Goal: Information Seeking & Learning: Learn about a topic

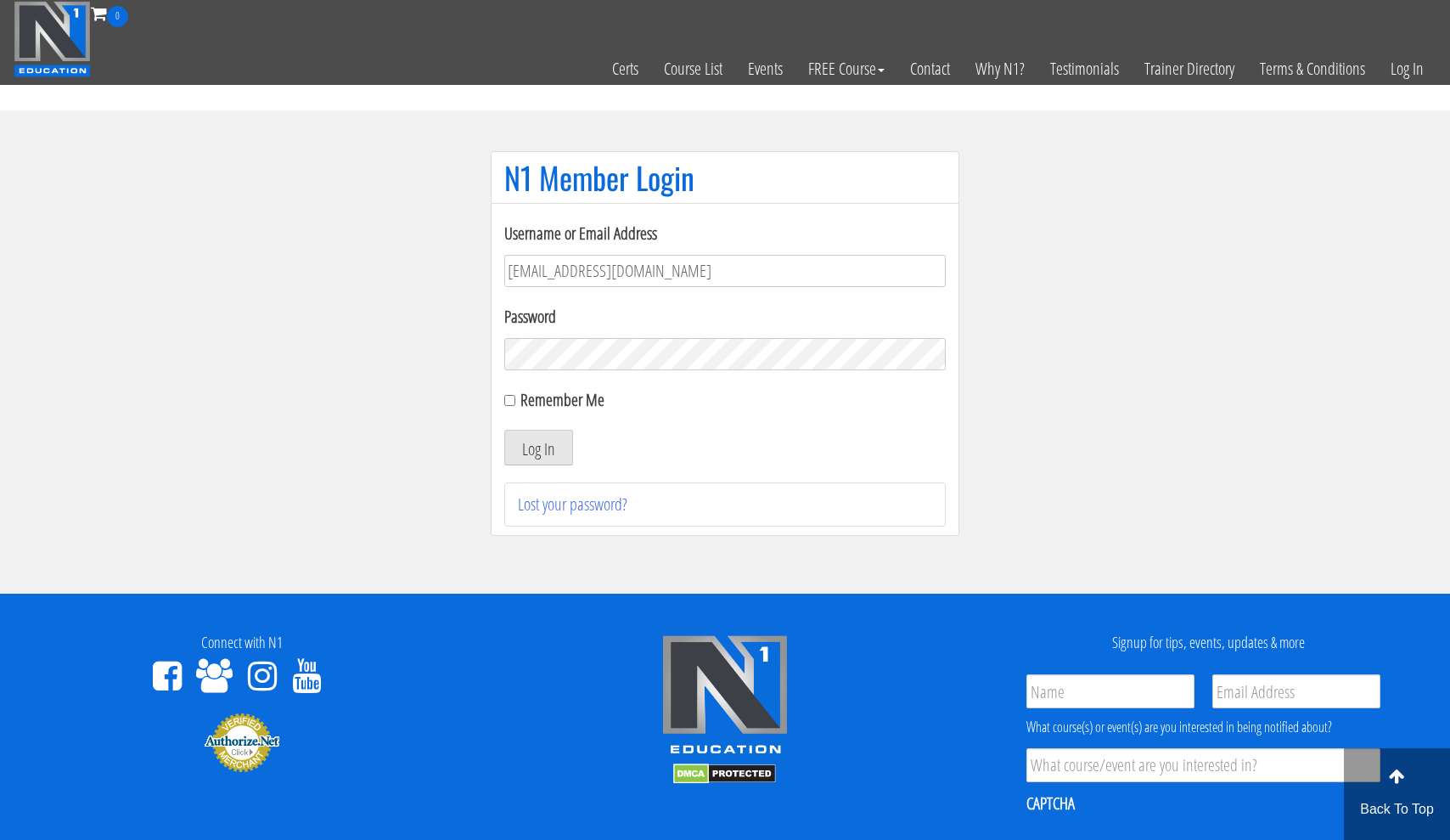
type input "usmcfit93@gmail.com"
click at [538, 448] on button "Log In" at bounding box center [538, 447] width 69 height 36
click at [510, 404] on input "Remember Me" at bounding box center [509, 400] width 11 height 11
checkbox input "true"
click at [537, 444] on button "Log In" at bounding box center [538, 447] width 69 height 36
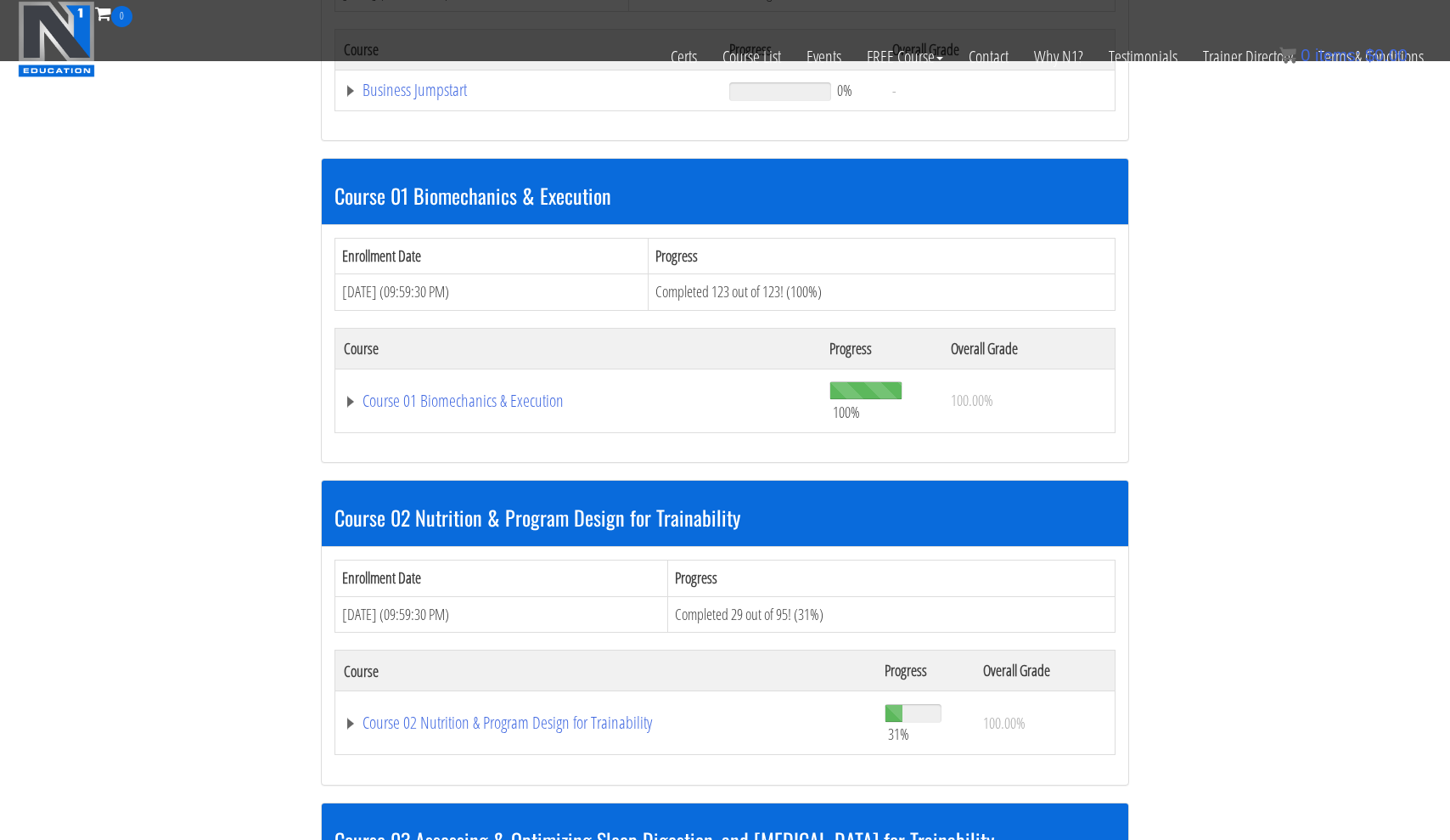
scroll to position [707, 0]
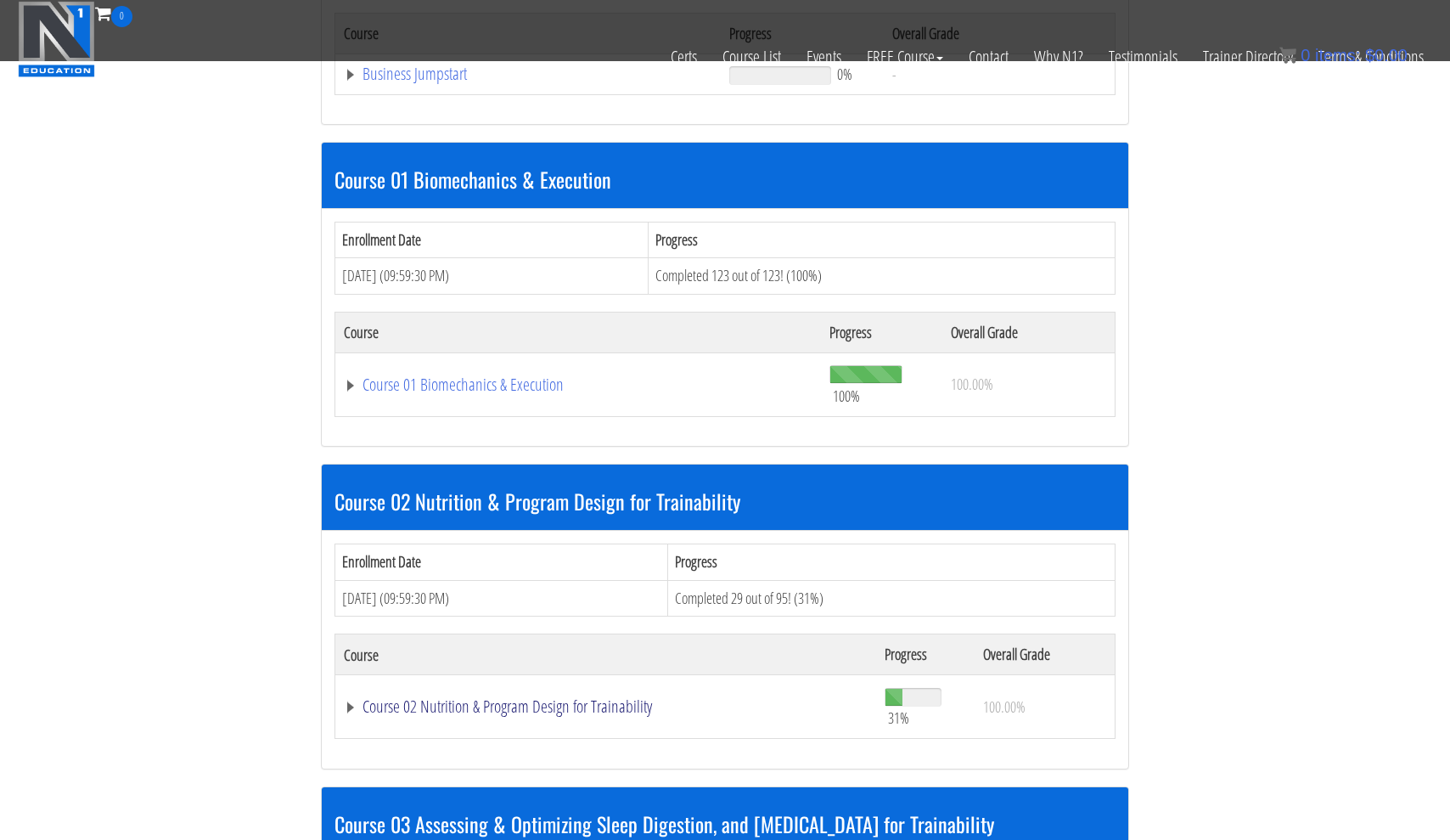
click at [455, 699] on link "Course 02 Nutrition & Program Design for Trainability" at bounding box center [606, 706] width 524 height 17
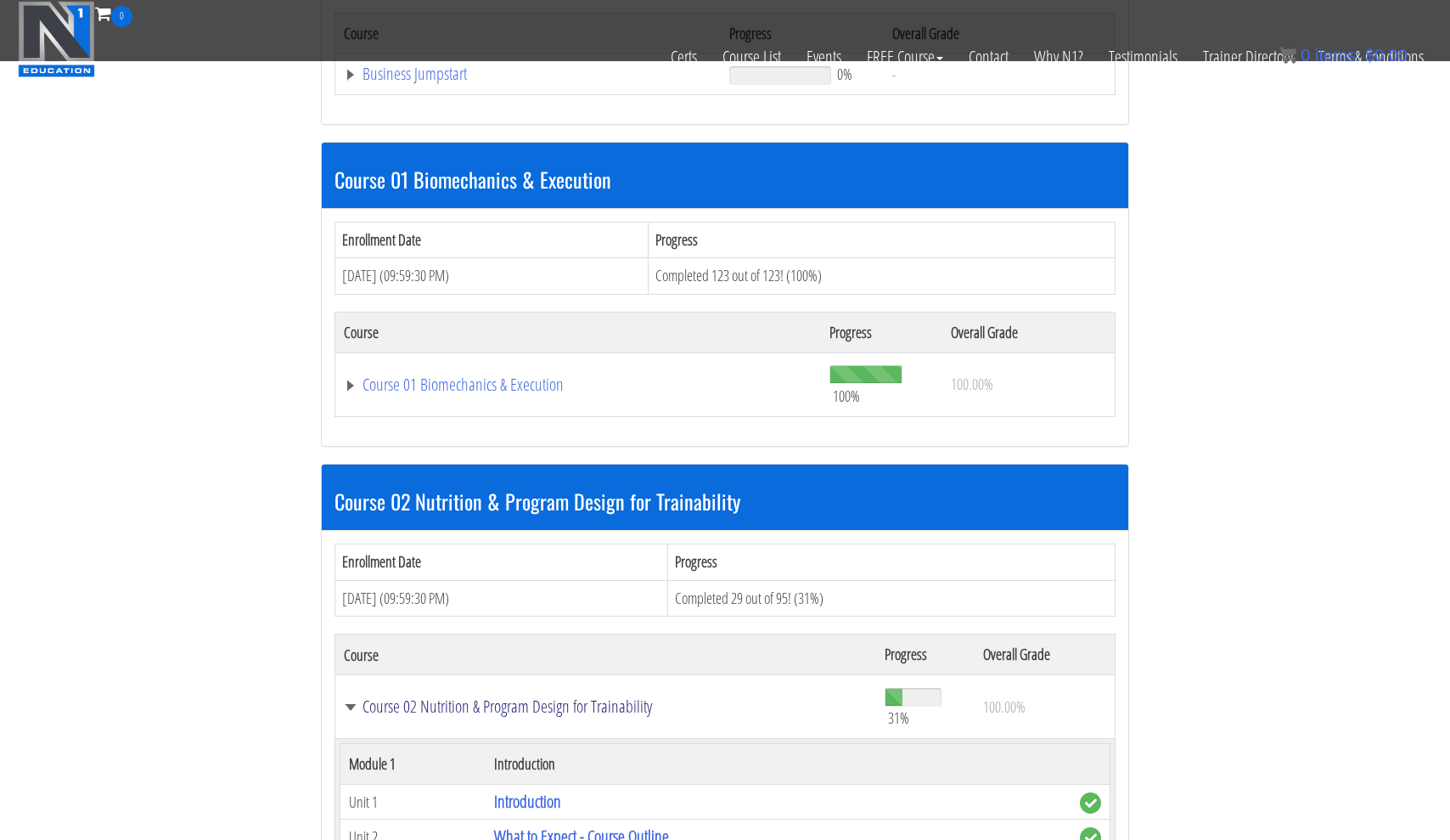
click at [436, 698] on link "Course 02 Nutrition & Program Design for Trainability" at bounding box center [606, 706] width 524 height 17
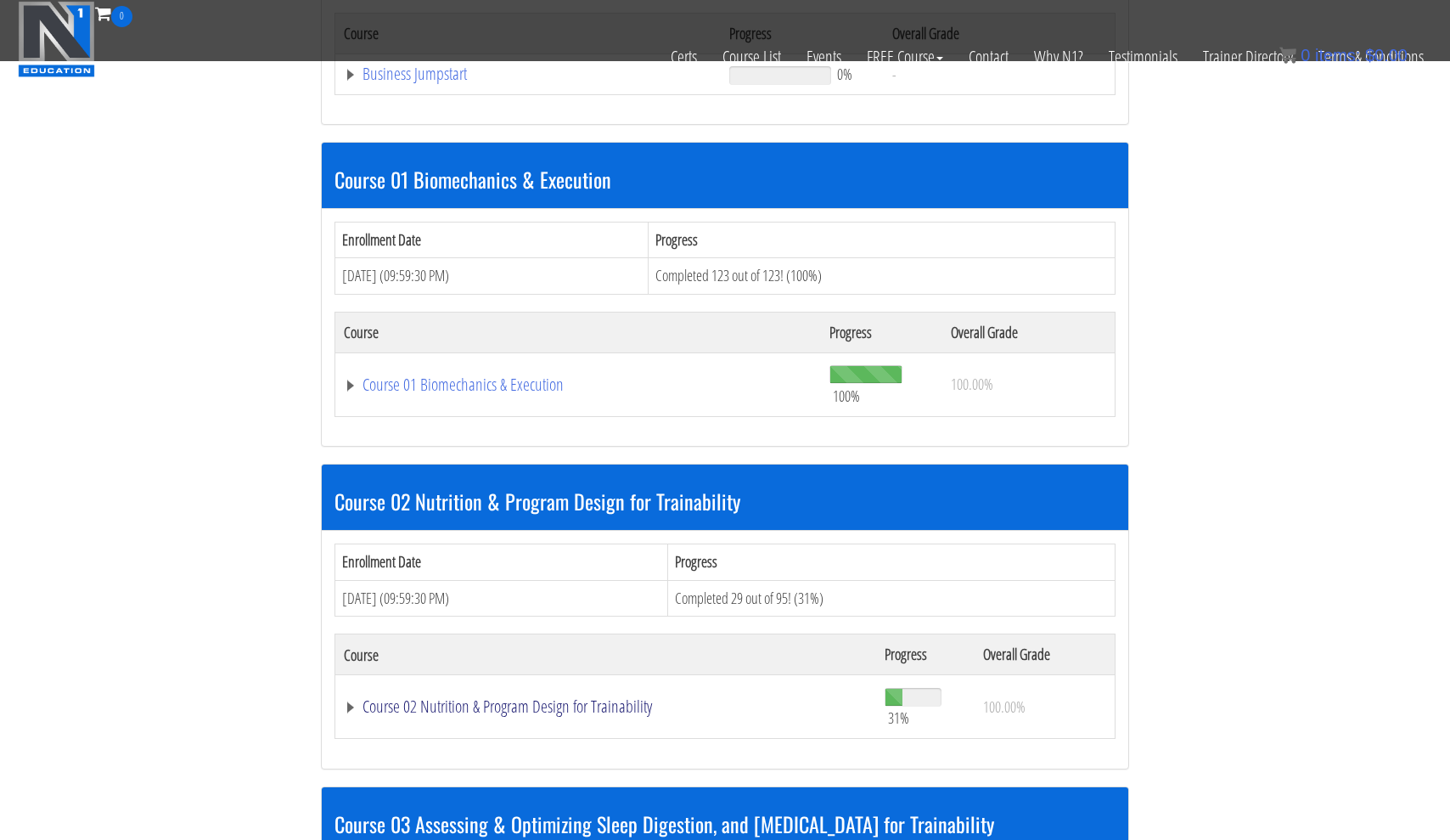
click at [469, 698] on link "Course 02 Nutrition & Program Design for Trainability" at bounding box center [606, 706] width 524 height 17
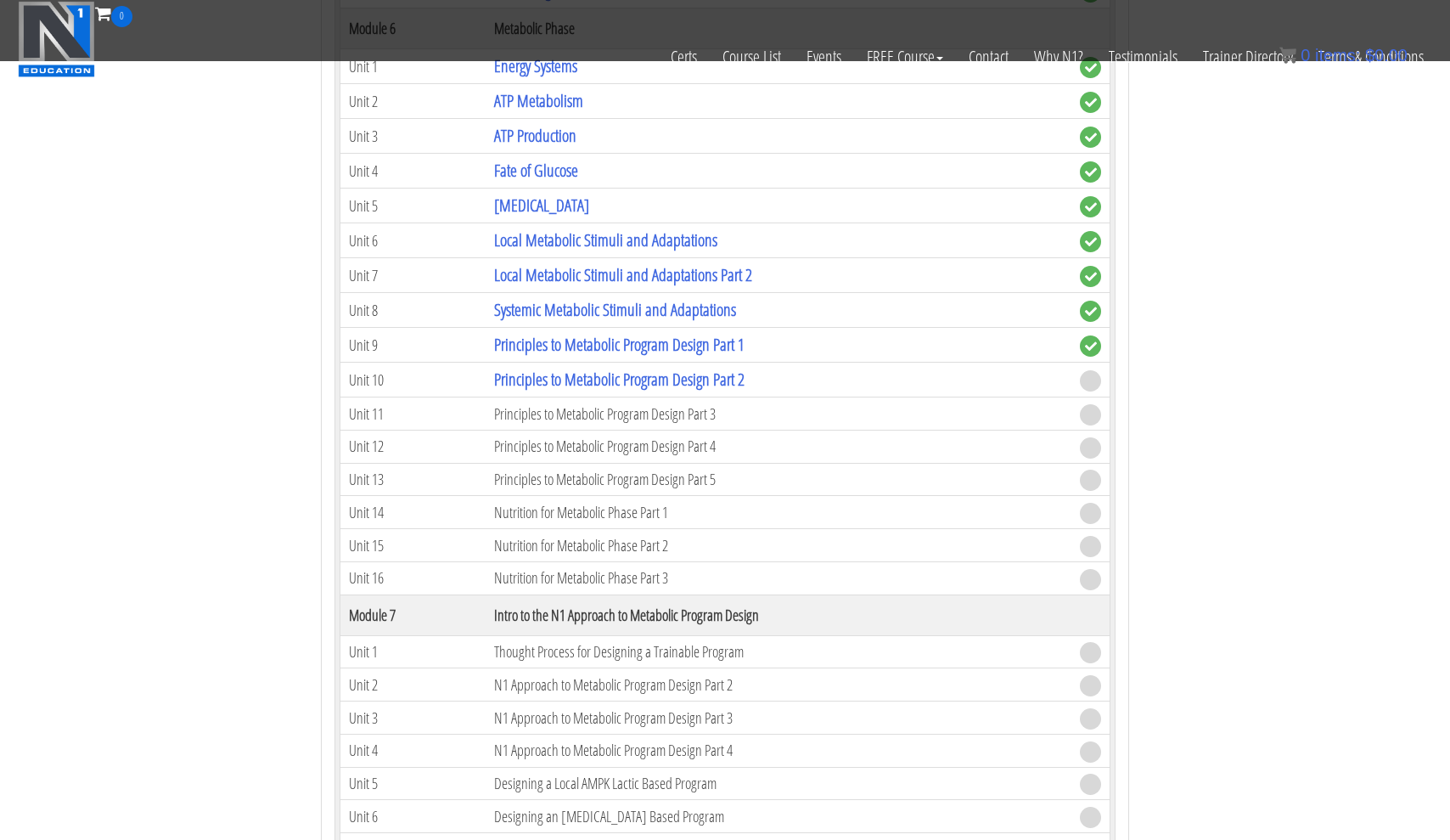
scroll to position [2386, 0]
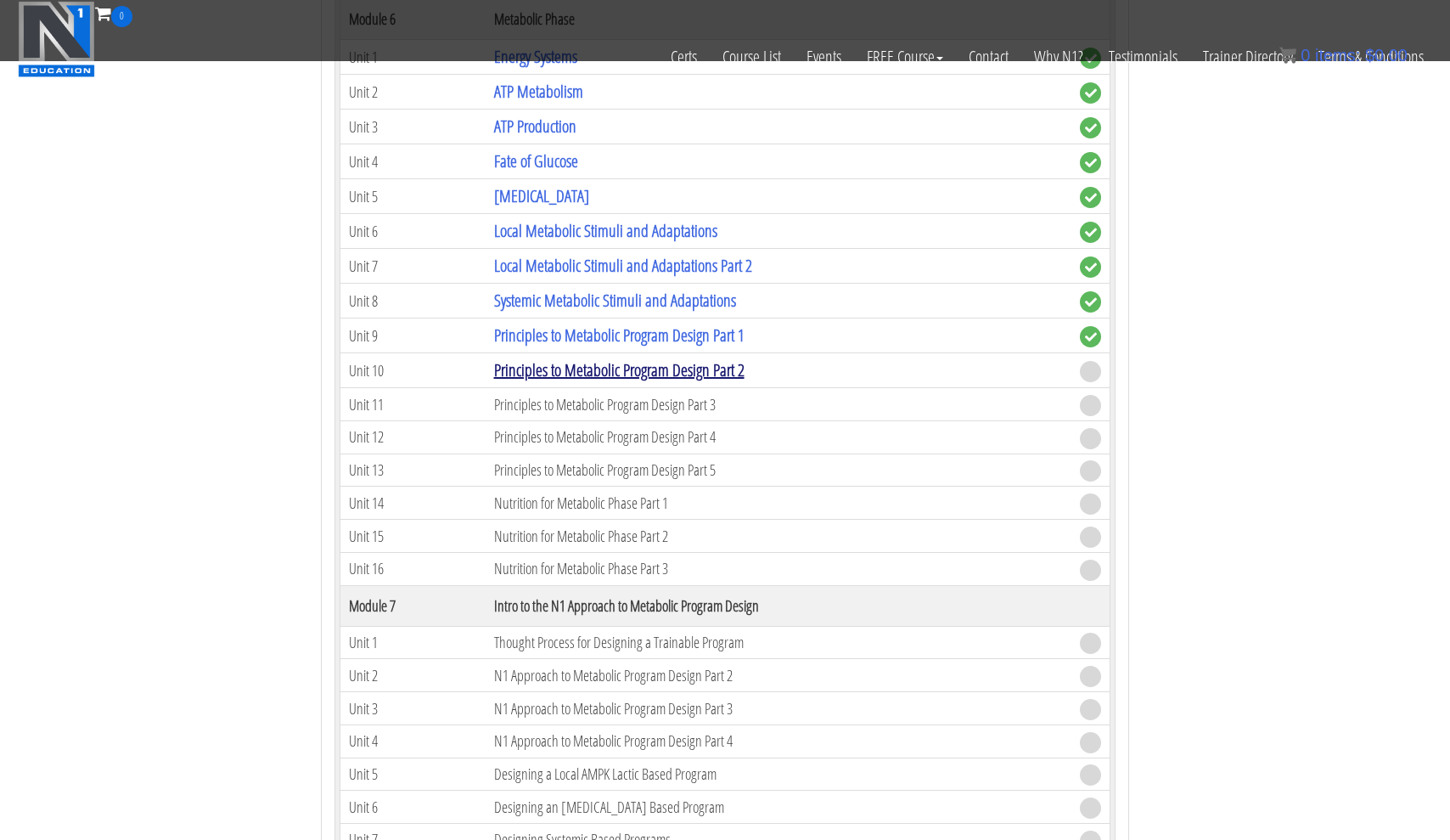
click at [675, 360] on link "Principles to Metabolic Program Design Part 2" at bounding box center [619, 370] width 251 height 23
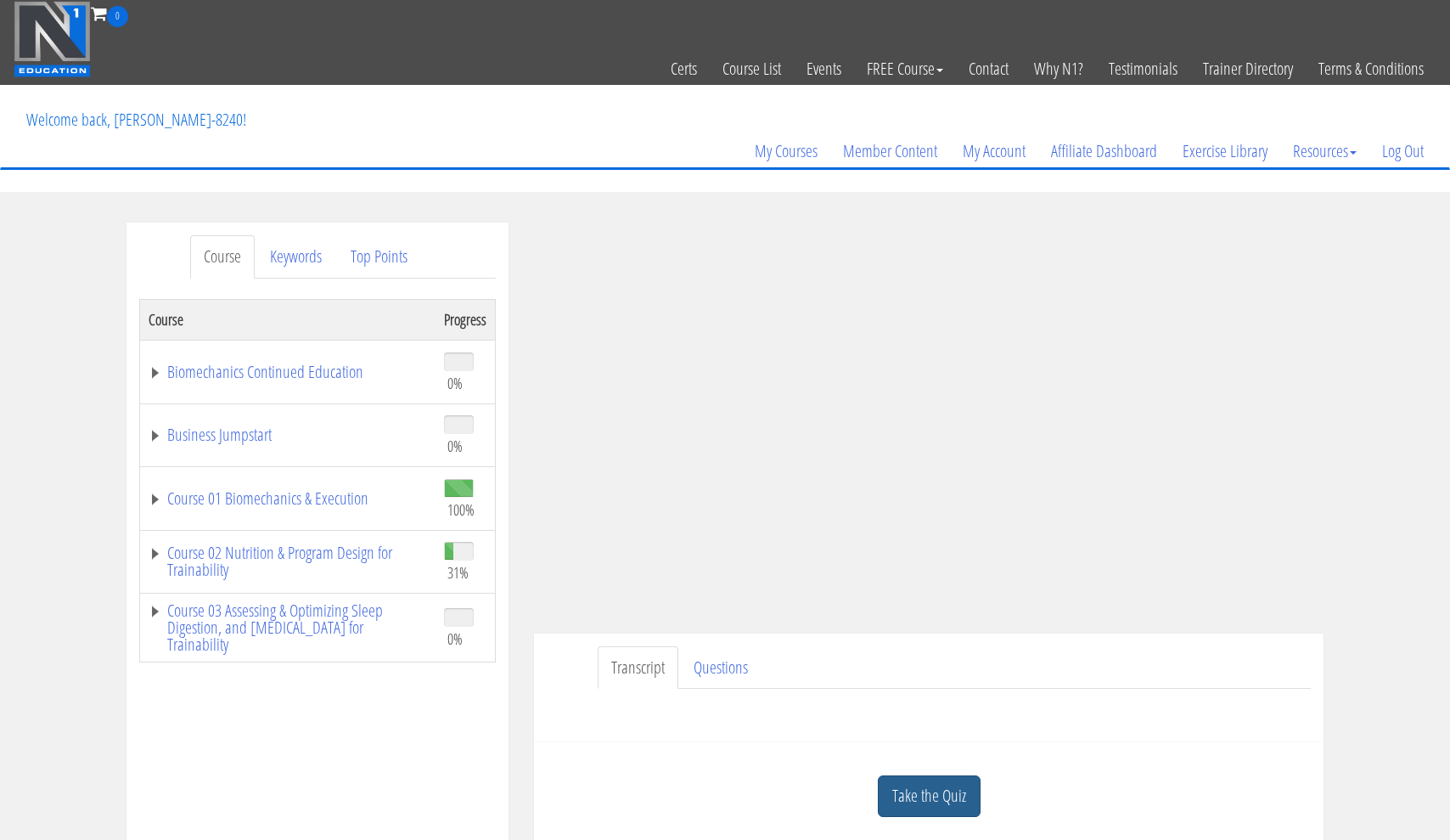
click at [940, 799] on link "Take the Quiz" at bounding box center [929, 796] width 102 height 42
